Goal: Information Seeking & Learning: Learn about a topic

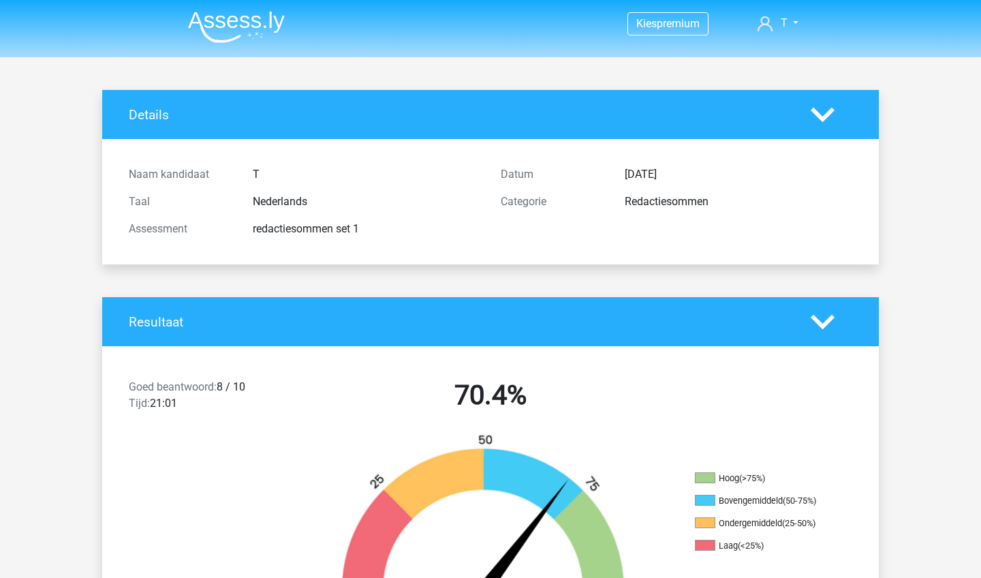
click at [275, 24] on img at bounding box center [236, 27] width 97 height 32
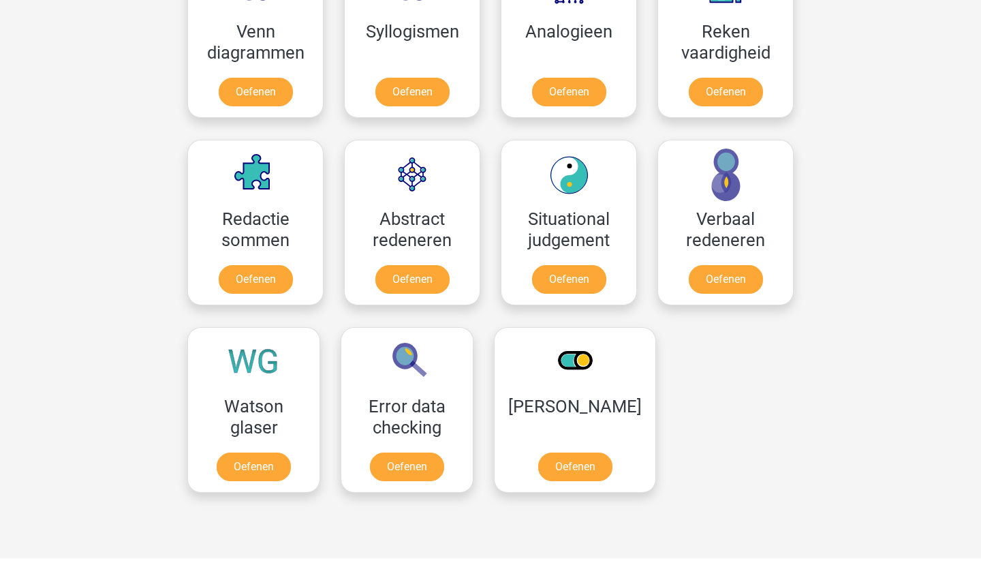
scroll to position [876, 0]
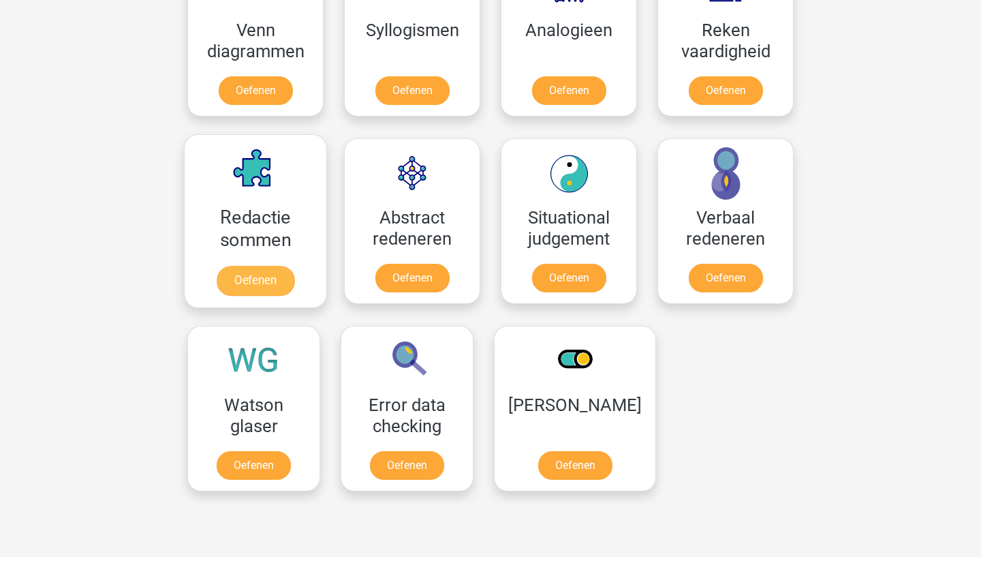
click at [257, 272] on link "Oefenen" at bounding box center [256, 281] width 78 height 30
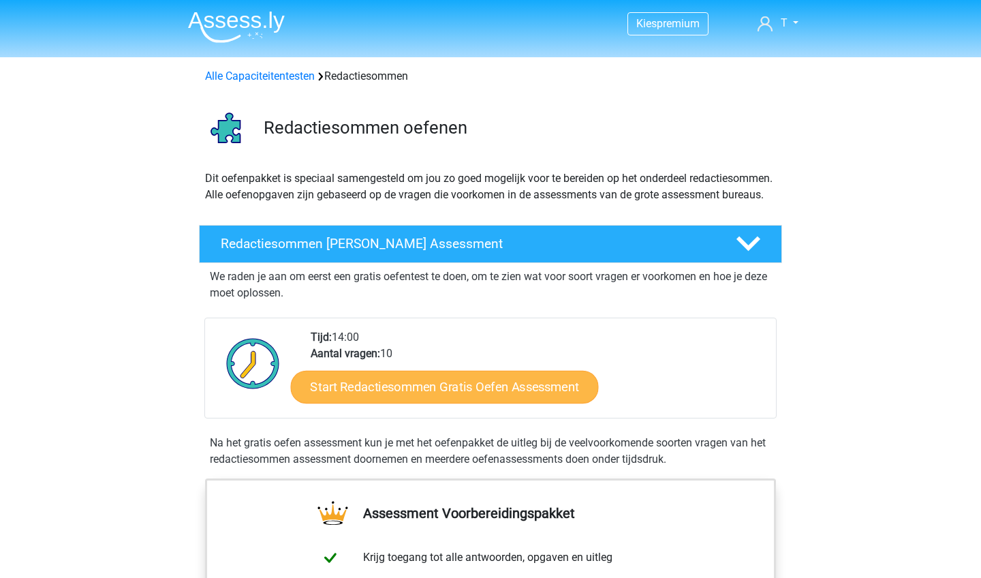
click at [375, 401] on link "Start Redactiesommen Gratis Oefen Assessment" at bounding box center [445, 386] width 308 height 33
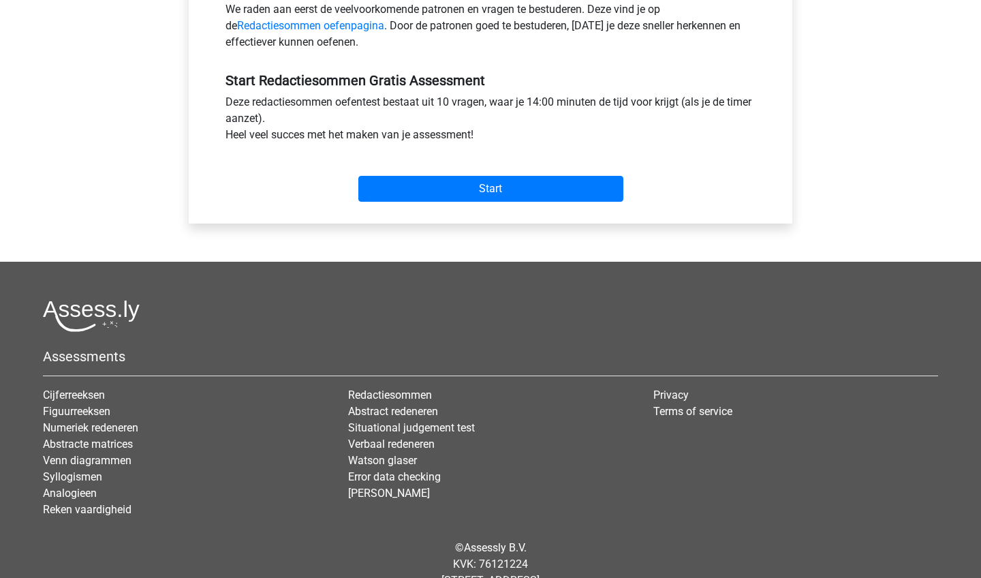
scroll to position [482, 0]
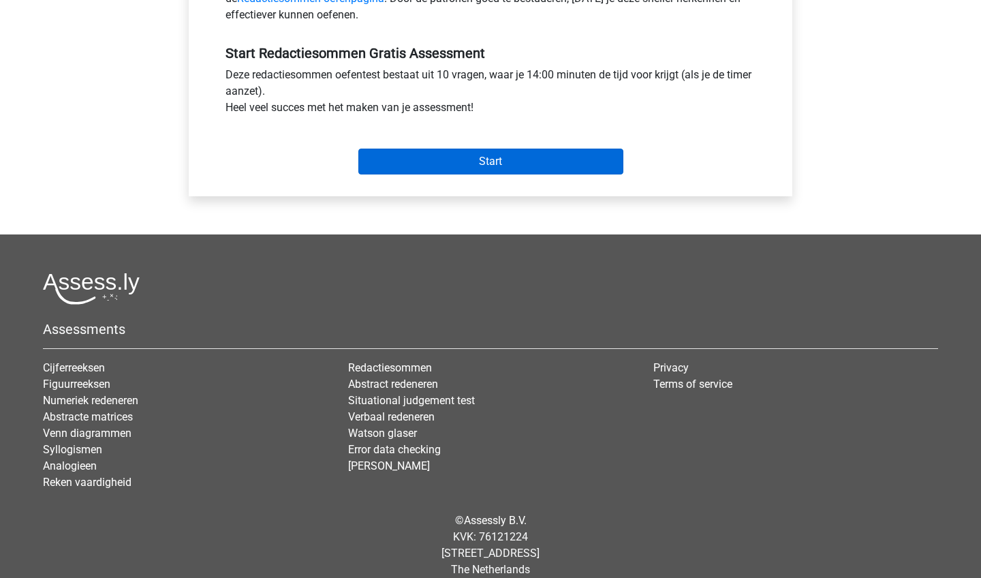
click at [439, 157] on input "Start" at bounding box center [490, 162] width 265 height 26
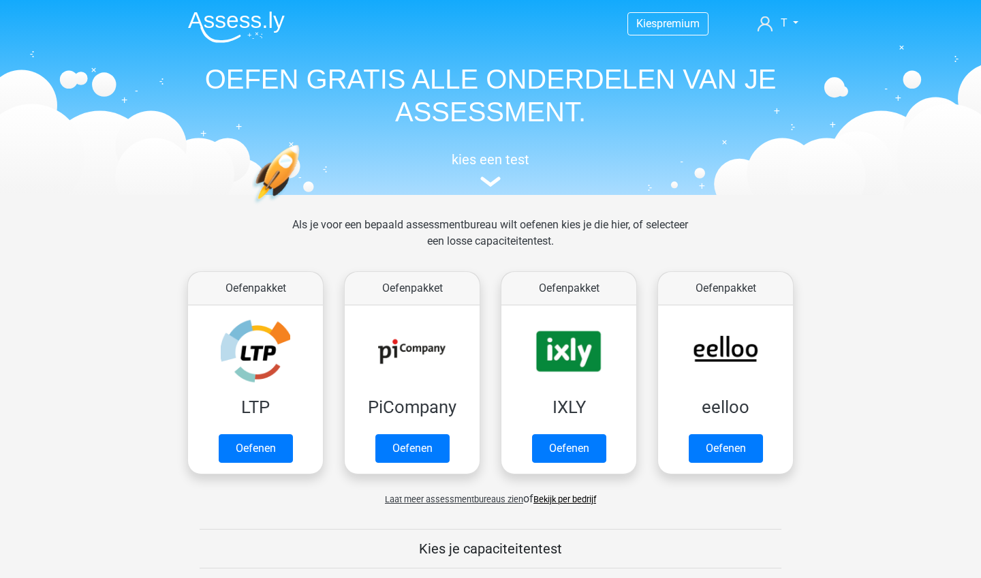
scroll to position [876, 0]
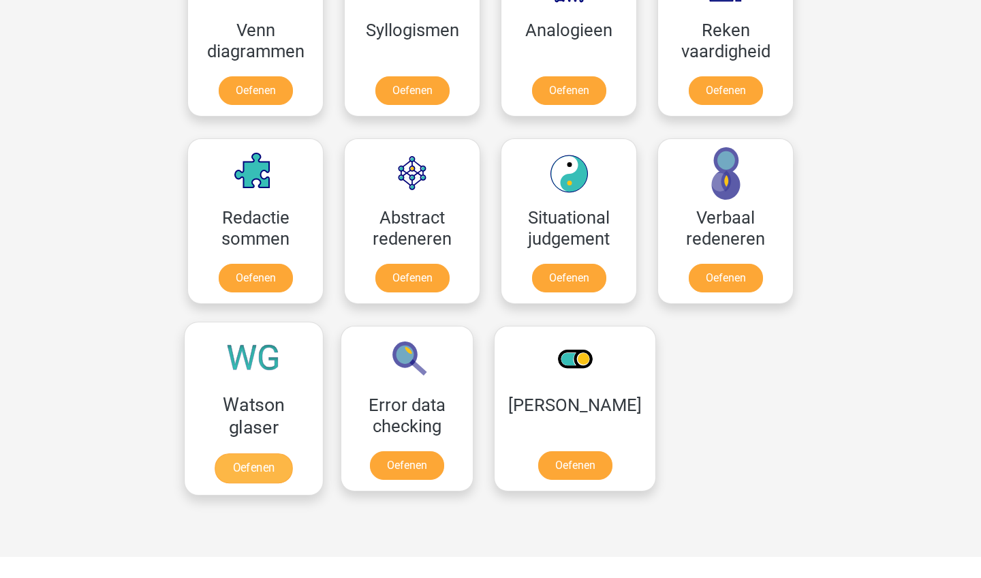
click at [246, 453] on link "Oefenen" at bounding box center [254, 468] width 78 height 30
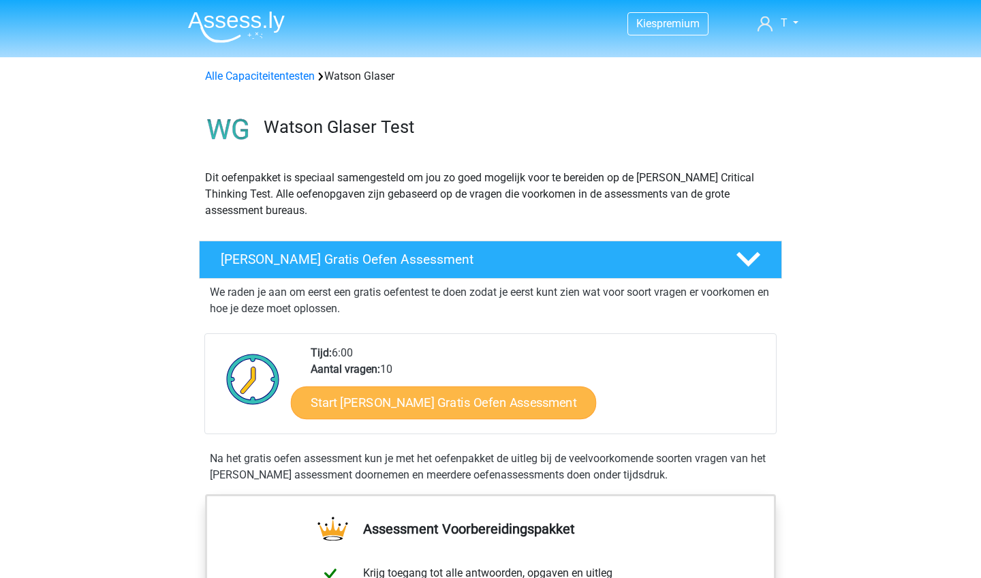
click at [348, 403] on link "Start Watson Glaser Gratis Oefen Assessment" at bounding box center [444, 402] width 306 height 33
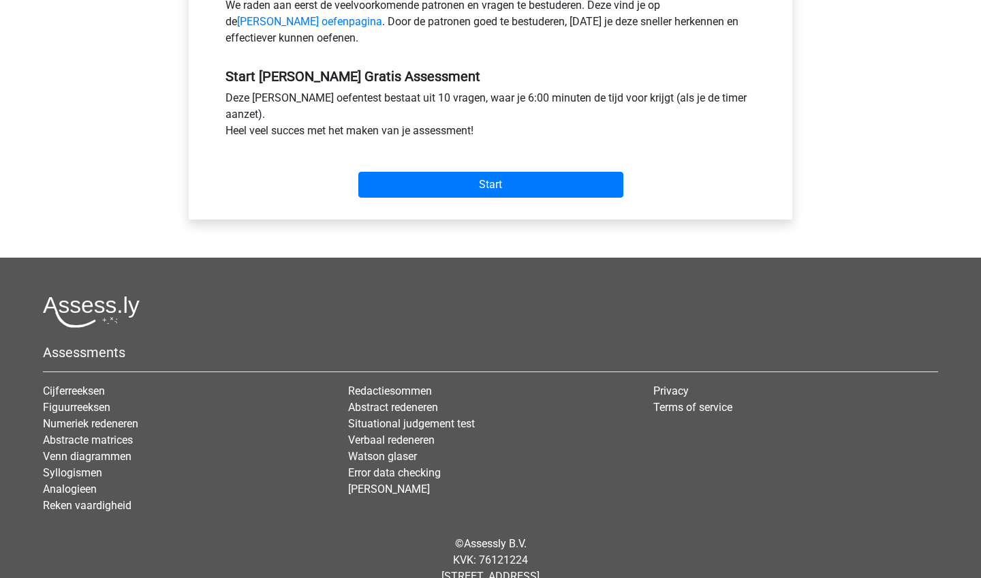
scroll to position [488, 0]
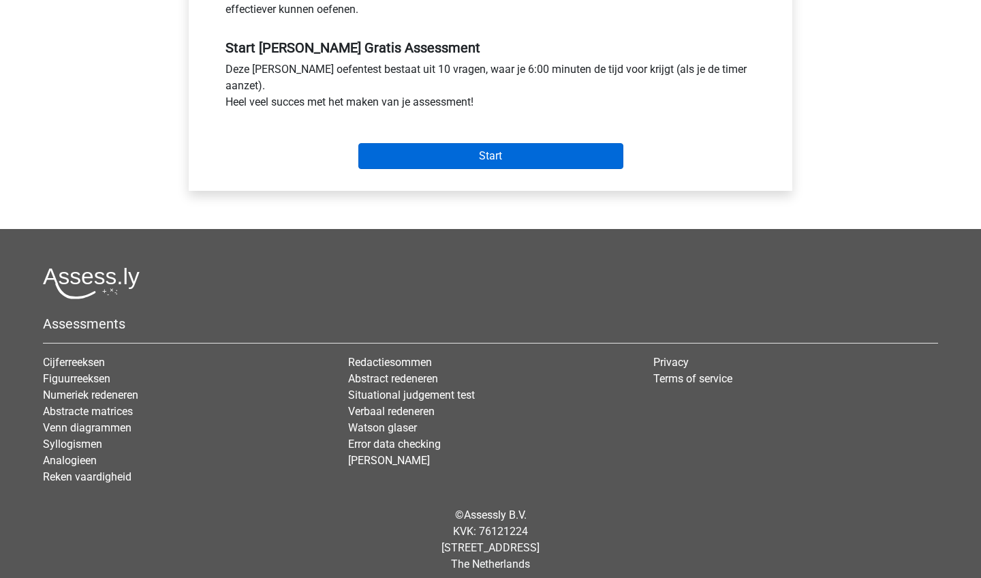
click at [472, 157] on input "Start" at bounding box center [490, 156] width 265 height 26
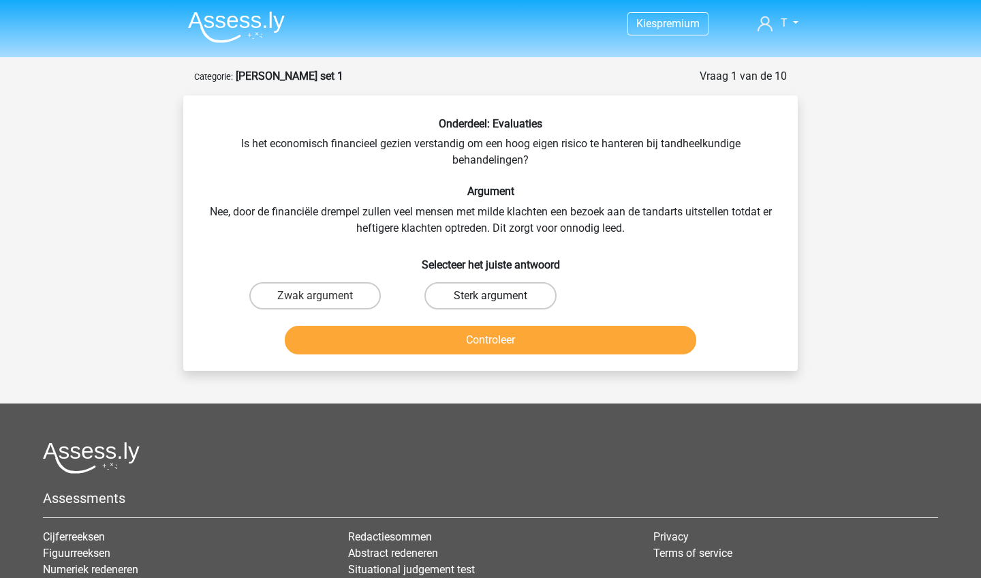
click at [476, 291] on label "Sterk argument" at bounding box center [491, 295] width 132 height 27
click at [491, 296] on input "Sterk argument" at bounding box center [495, 300] width 9 height 9
radio input "true"
click at [473, 337] on button "Controleer" at bounding box center [491, 340] width 412 height 29
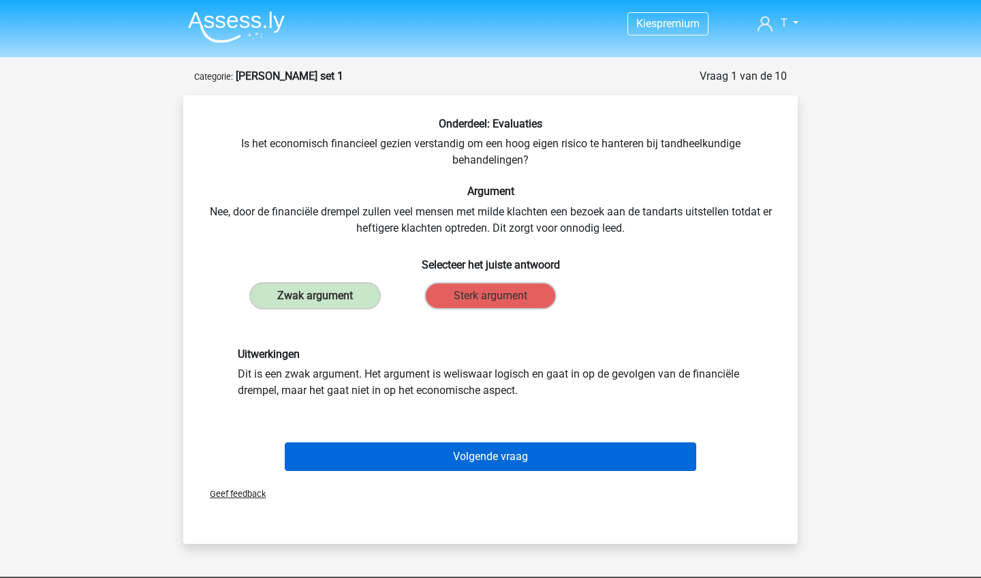
click at [431, 447] on button "Volgende vraag" at bounding box center [491, 456] width 412 height 29
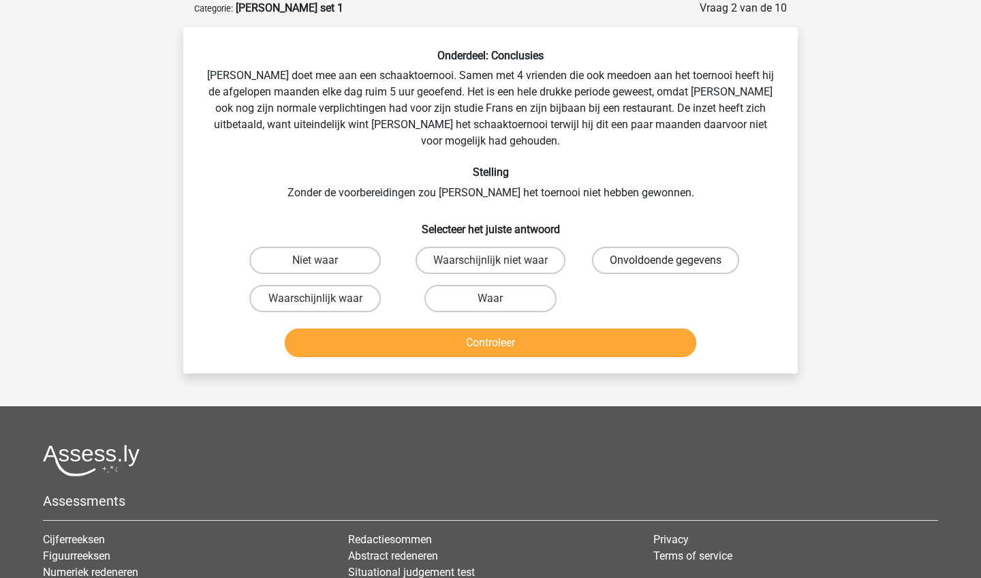
click at [639, 247] on label "Onvoldoende gegevens" at bounding box center [665, 260] width 147 height 27
click at [666, 260] on input "Onvoldoende gegevens" at bounding box center [670, 264] width 9 height 9
radio input "true"
click at [331, 328] on button "Controleer" at bounding box center [491, 342] width 412 height 29
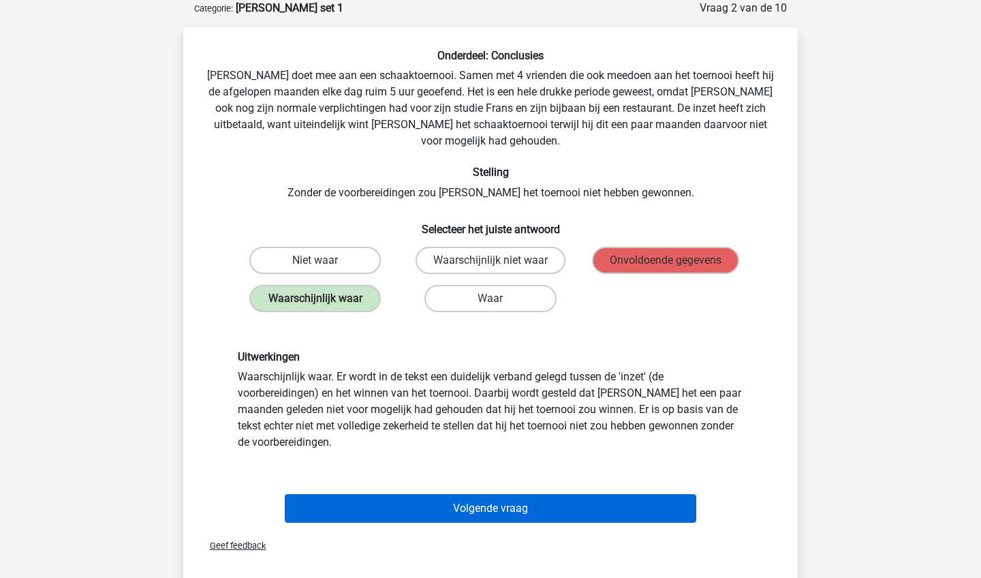
click at [380, 494] on button "Volgende vraag" at bounding box center [491, 508] width 412 height 29
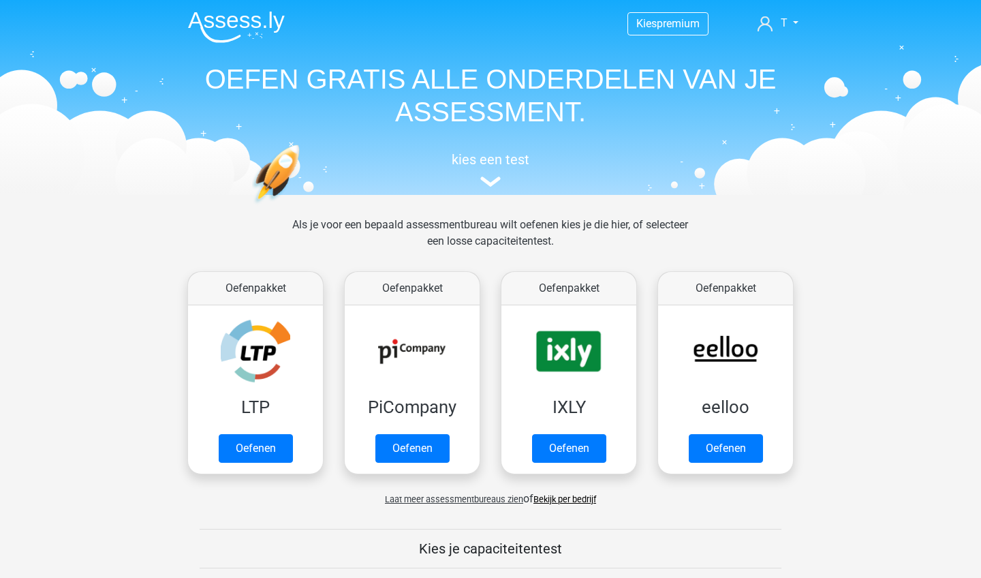
scroll to position [876, 0]
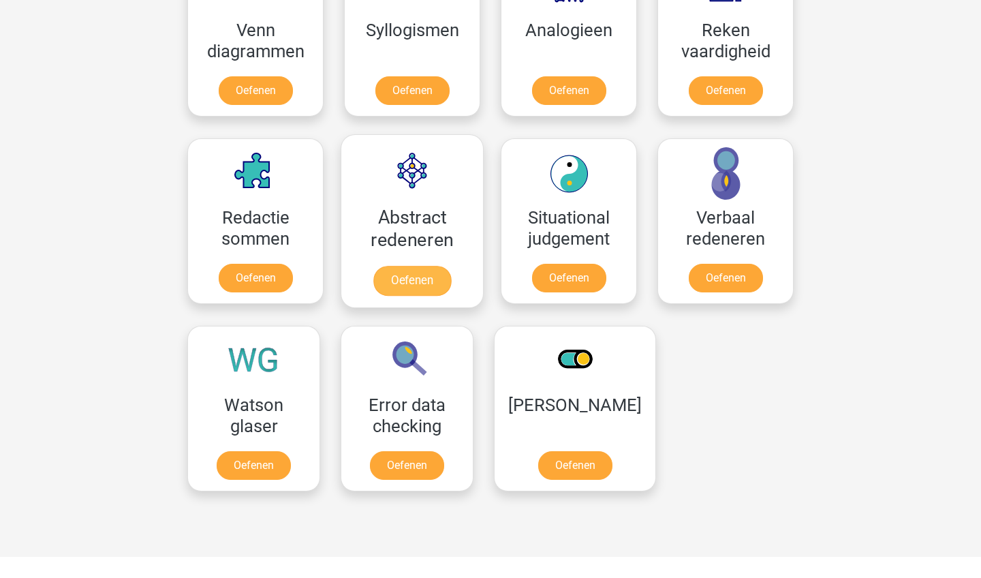
click at [417, 266] on link "Oefenen" at bounding box center [412, 281] width 78 height 30
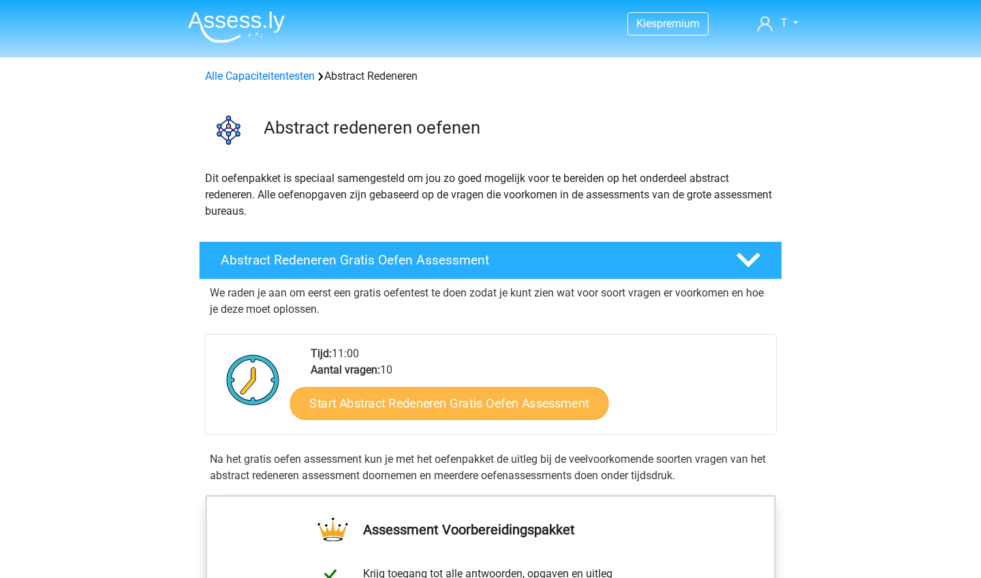
click at [384, 393] on link "Start Abstract Redeneren Gratis Oefen Assessment" at bounding box center [449, 402] width 319 height 33
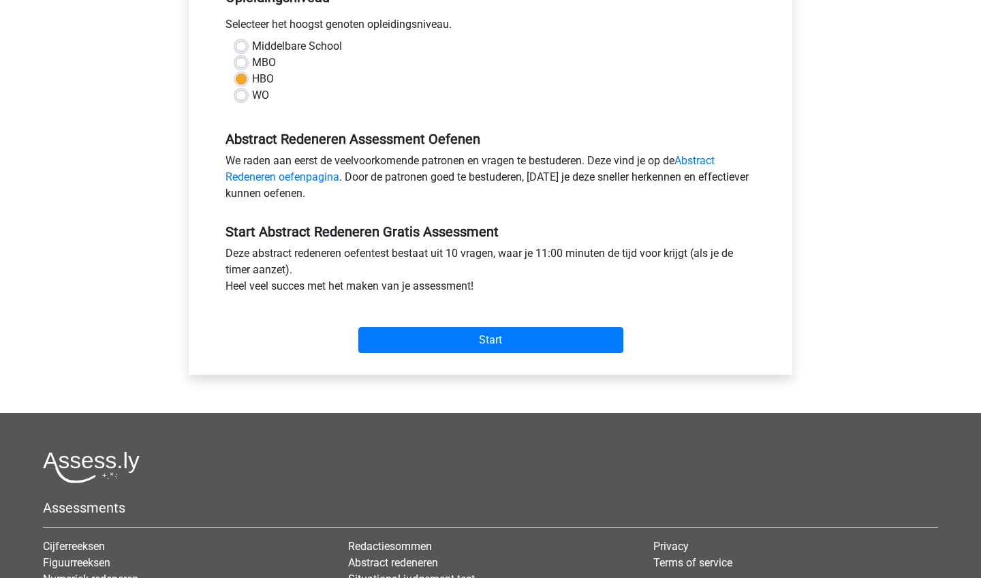
scroll to position [319, 0]
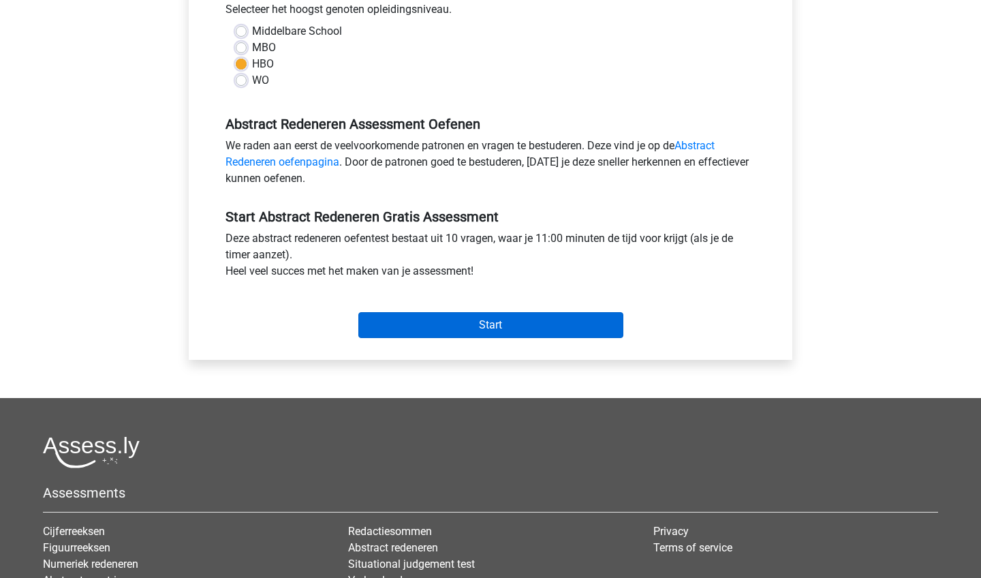
click at [431, 322] on input "Start" at bounding box center [490, 325] width 265 height 26
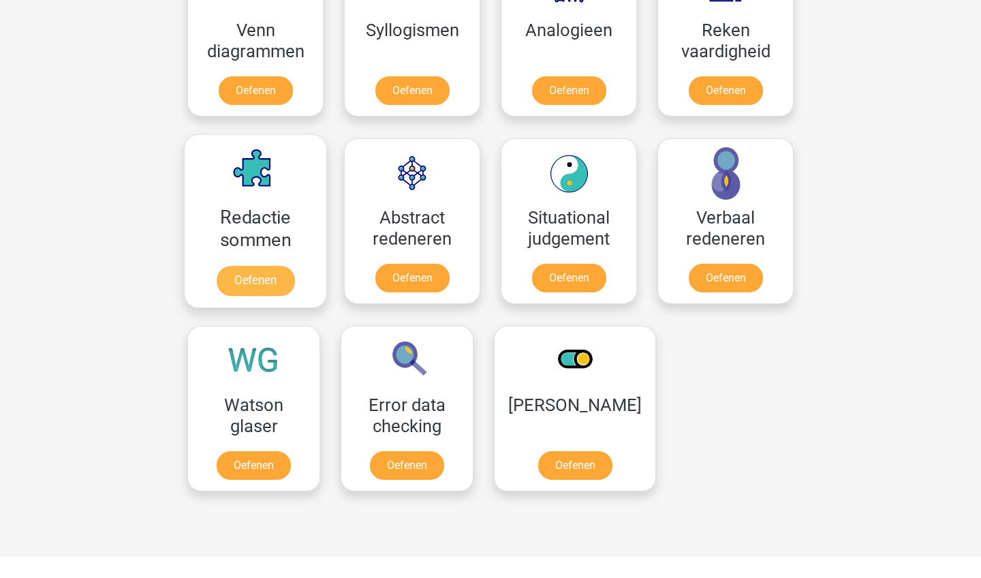
scroll to position [876, 0]
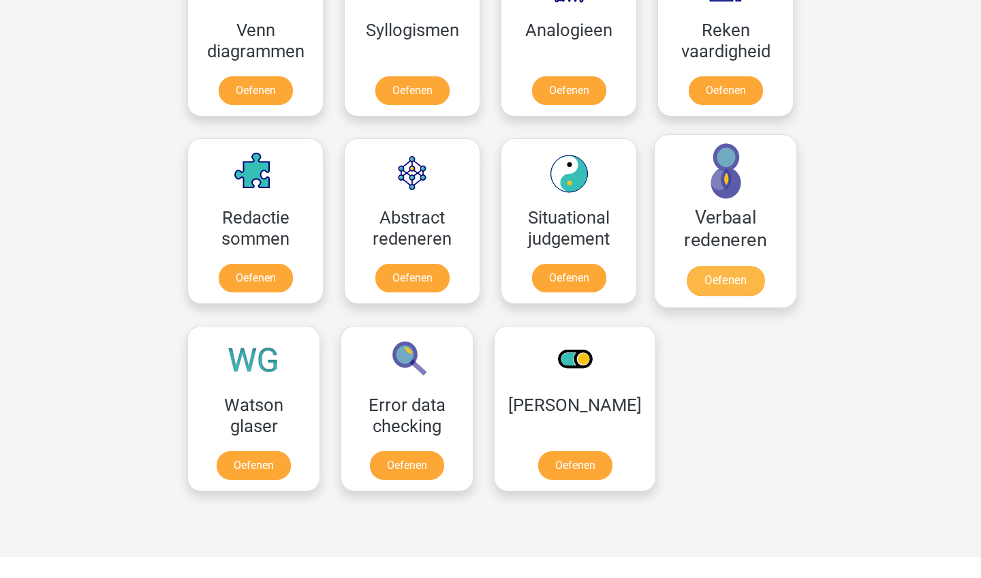
click at [704, 277] on link "Oefenen" at bounding box center [726, 281] width 78 height 30
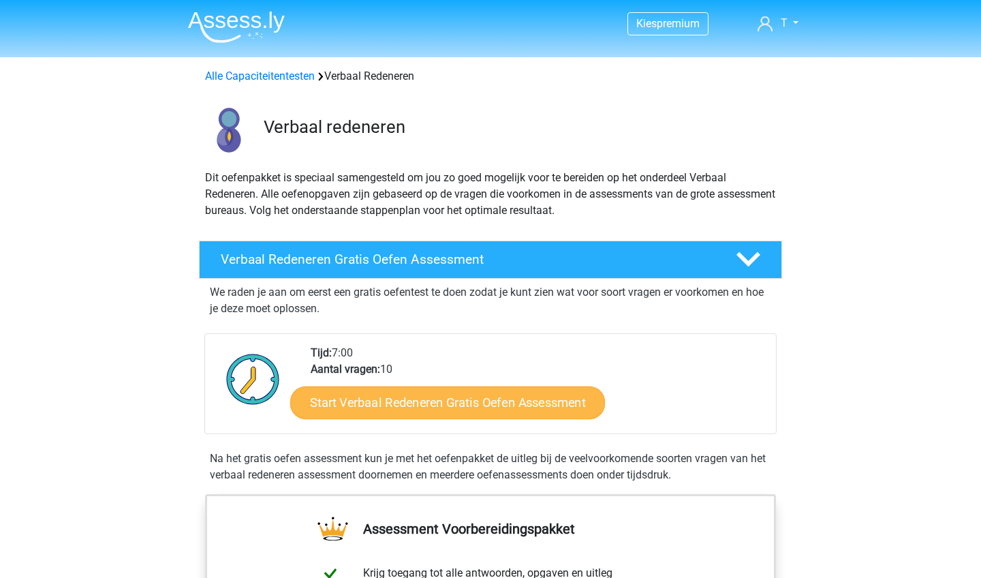
click at [488, 415] on link "Start Verbaal Redeneren Gratis Oefen Assessment" at bounding box center [447, 402] width 315 height 33
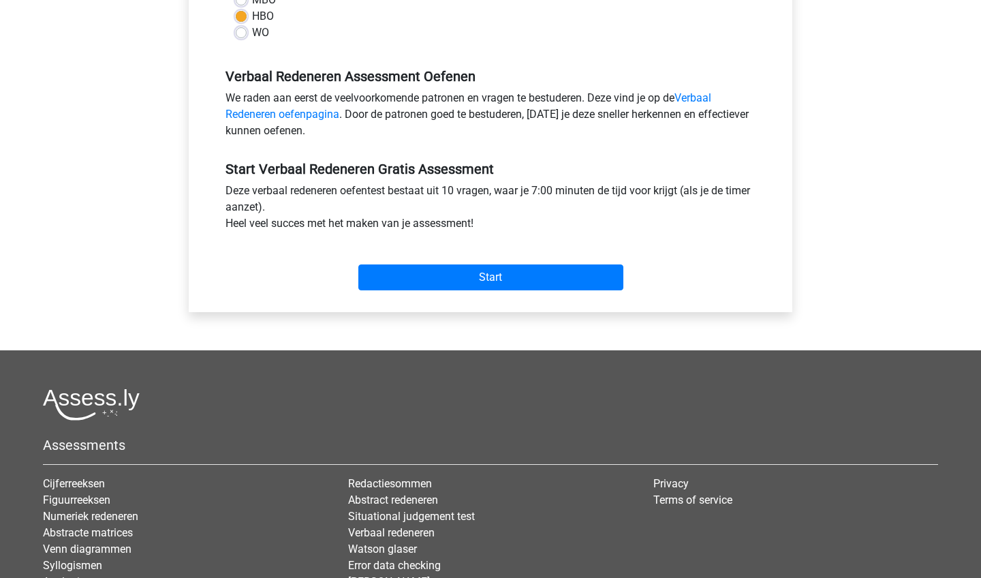
scroll to position [372, 0]
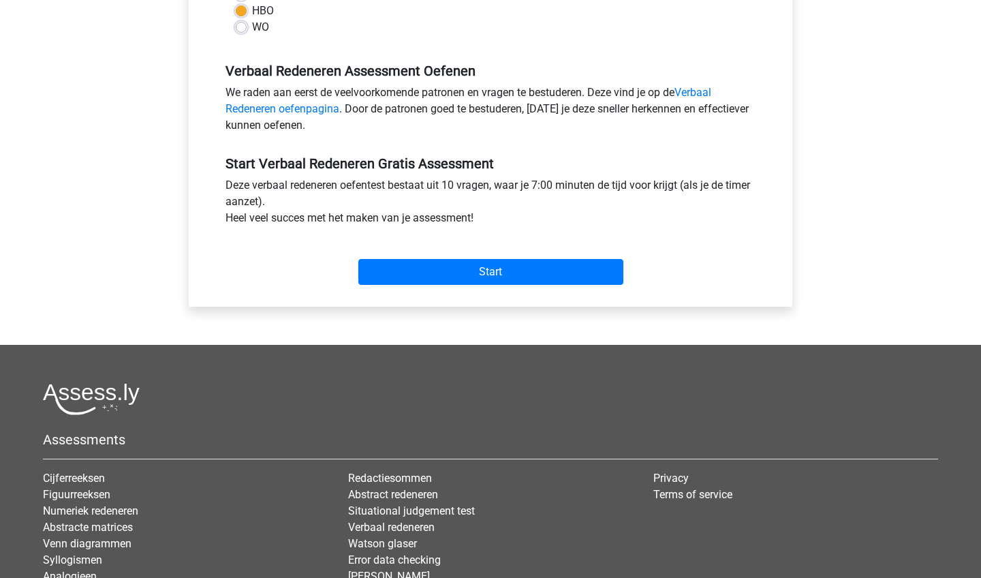
click at [433, 258] on div "Start" at bounding box center [490, 261] width 551 height 48
click at [430, 266] on input "Start" at bounding box center [490, 272] width 265 height 26
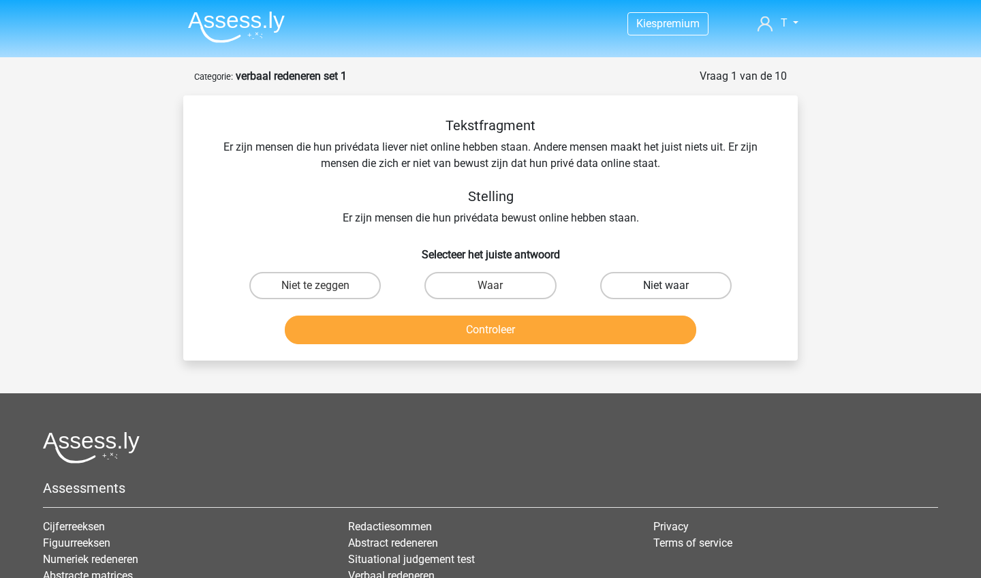
click at [632, 281] on label "Niet waar" at bounding box center [666, 285] width 132 height 27
click at [666, 286] on input "Niet waar" at bounding box center [670, 290] width 9 height 9
radio input "true"
click at [588, 324] on button "Controleer" at bounding box center [491, 330] width 412 height 29
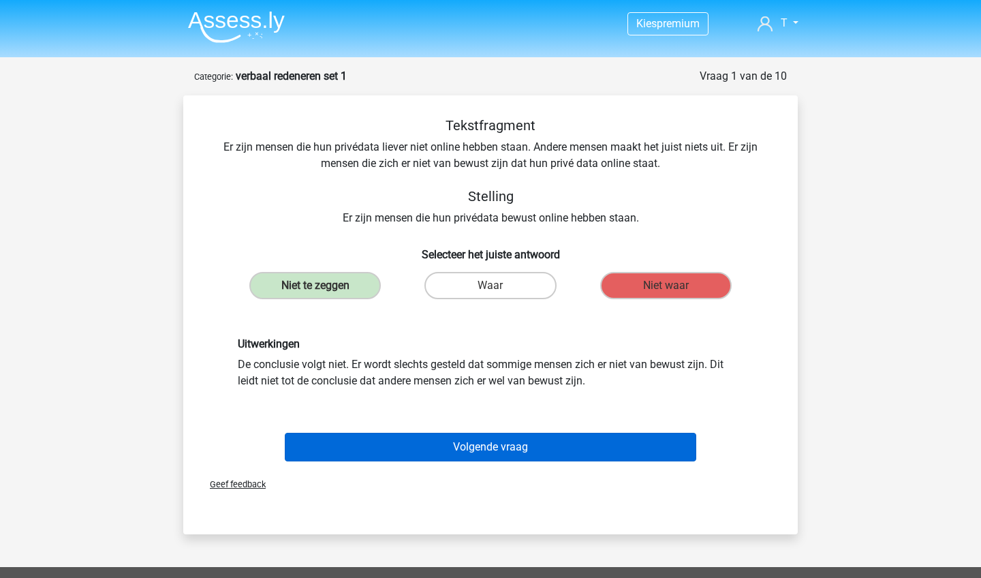
click at [446, 450] on button "Volgende vraag" at bounding box center [491, 447] width 412 height 29
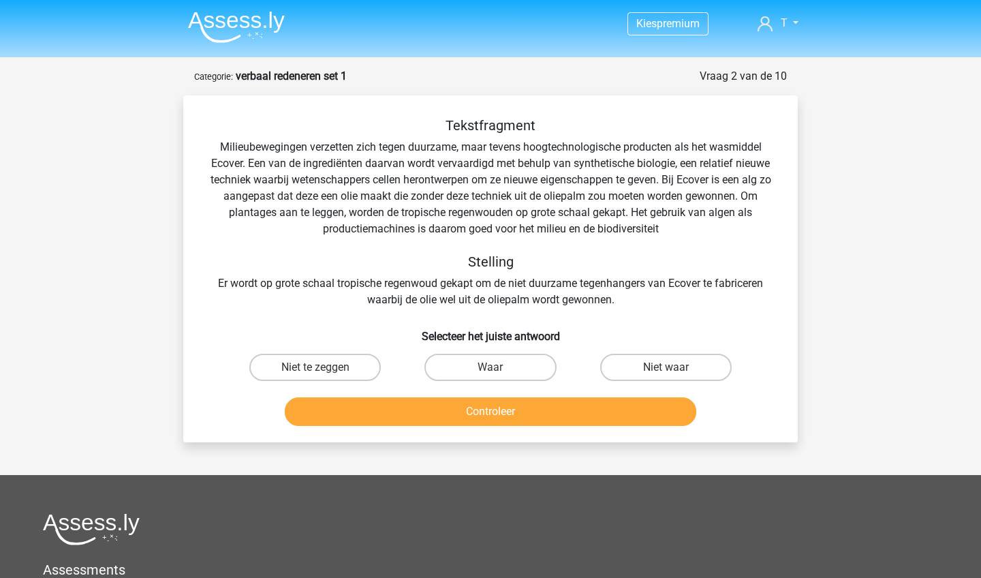
scroll to position [68, 0]
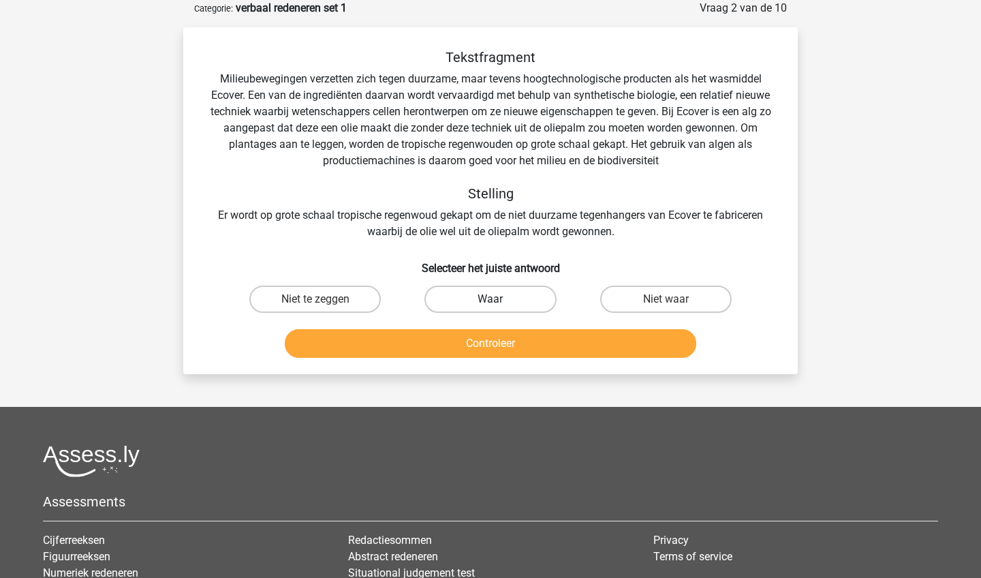
click at [470, 304] on label "Waar" at bounding box center [491, 299] width 132 height 27
click at [491, 304] on input "Waar" at bounding box center [495, 303] width 9 height 9
radio input "true"
click at [465, 332] on button "Controleer" at bounding box center [491, 343] width 412 height 29
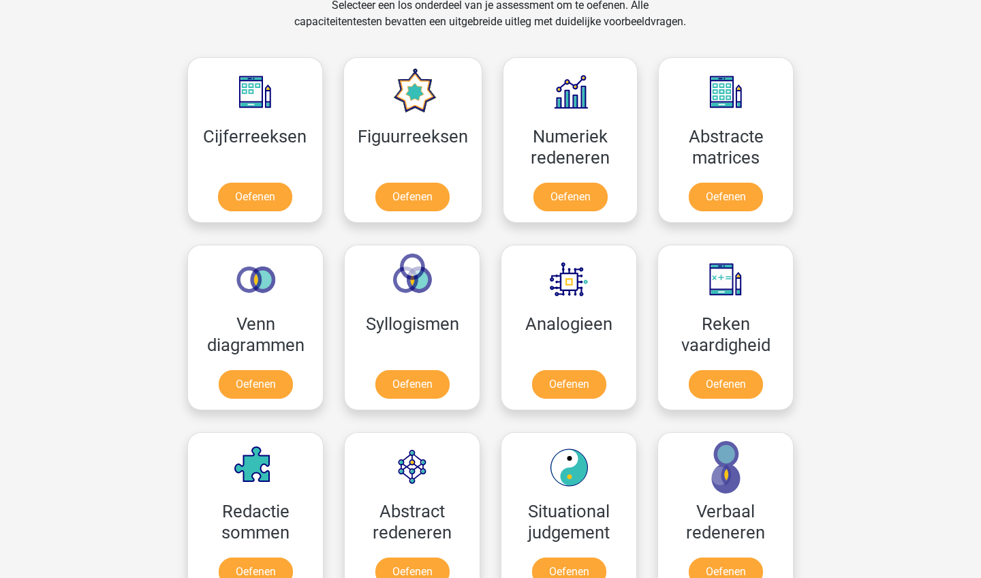
scroll to position [578, 0]
